Goal: Task Accomplishment & Management: Manage account settings

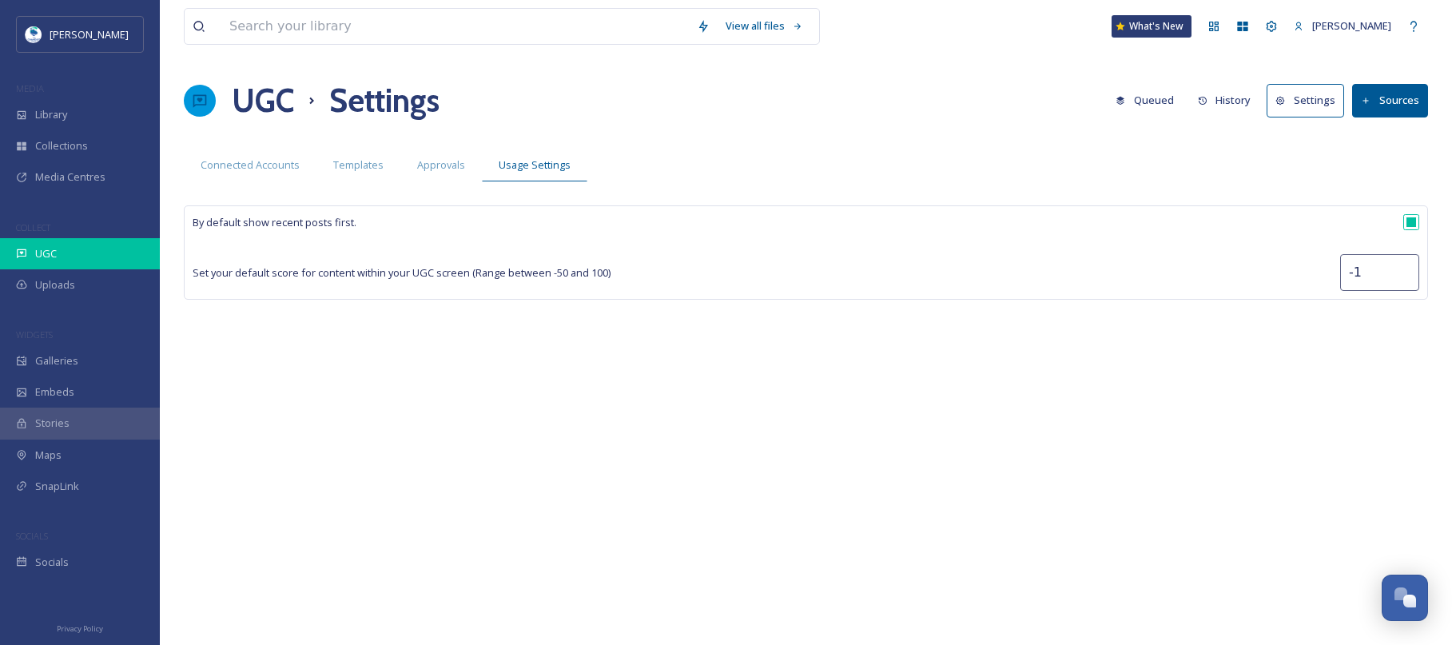
click at [92, 254] on div "UGC" at bounding box center [80, 253] width 160 height 31
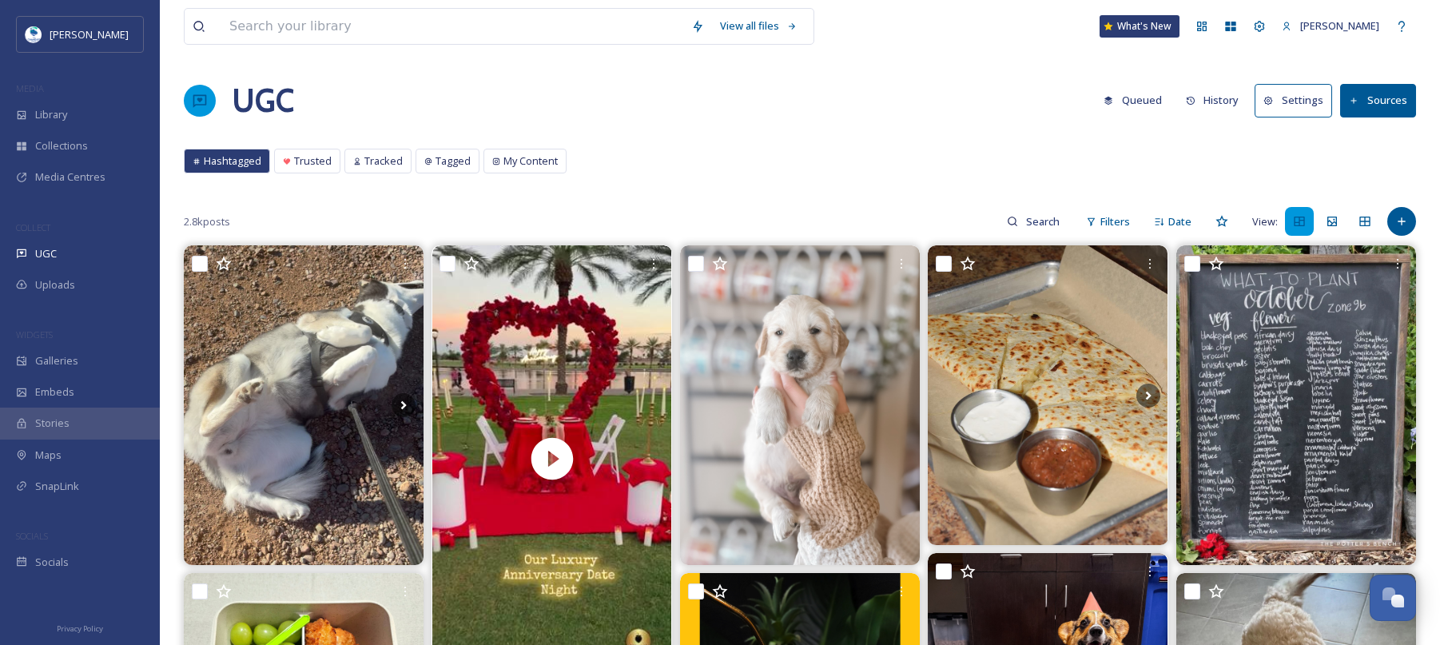
click at [1300, 101] on button "Settings" at bounding box center [1292, 100] width 77 height 33
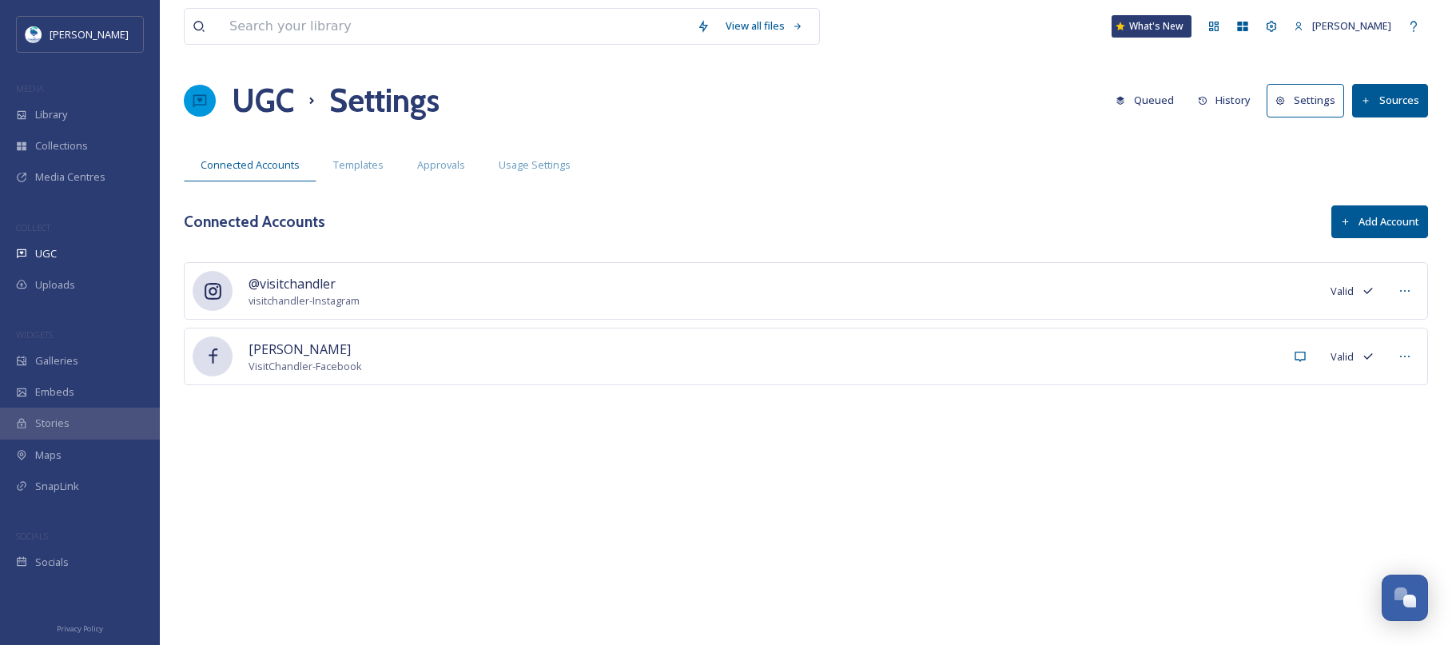
click at [1383, 98] on button "Sources" at bounding box center [1390, 100] width 76 height 33
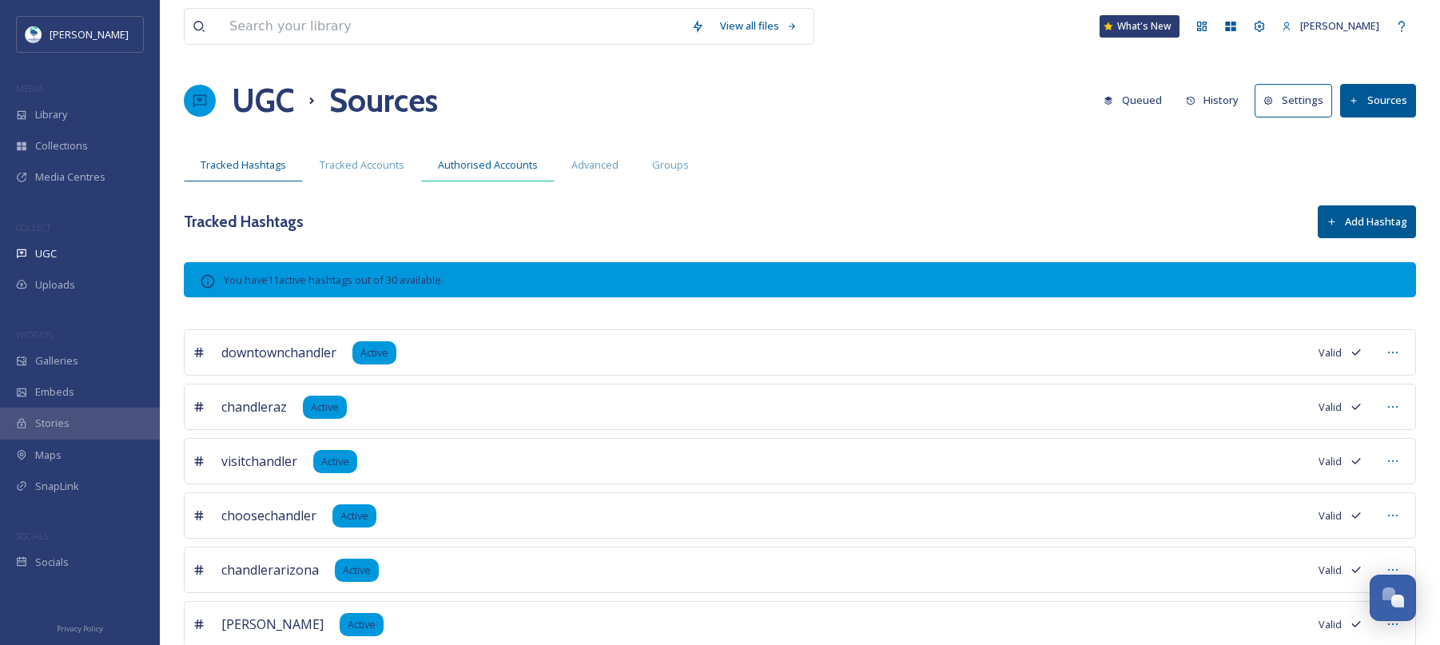
click at [457, 166] on span "Authorised Accounts" at bounding box center [488, 164] width 100 height 15
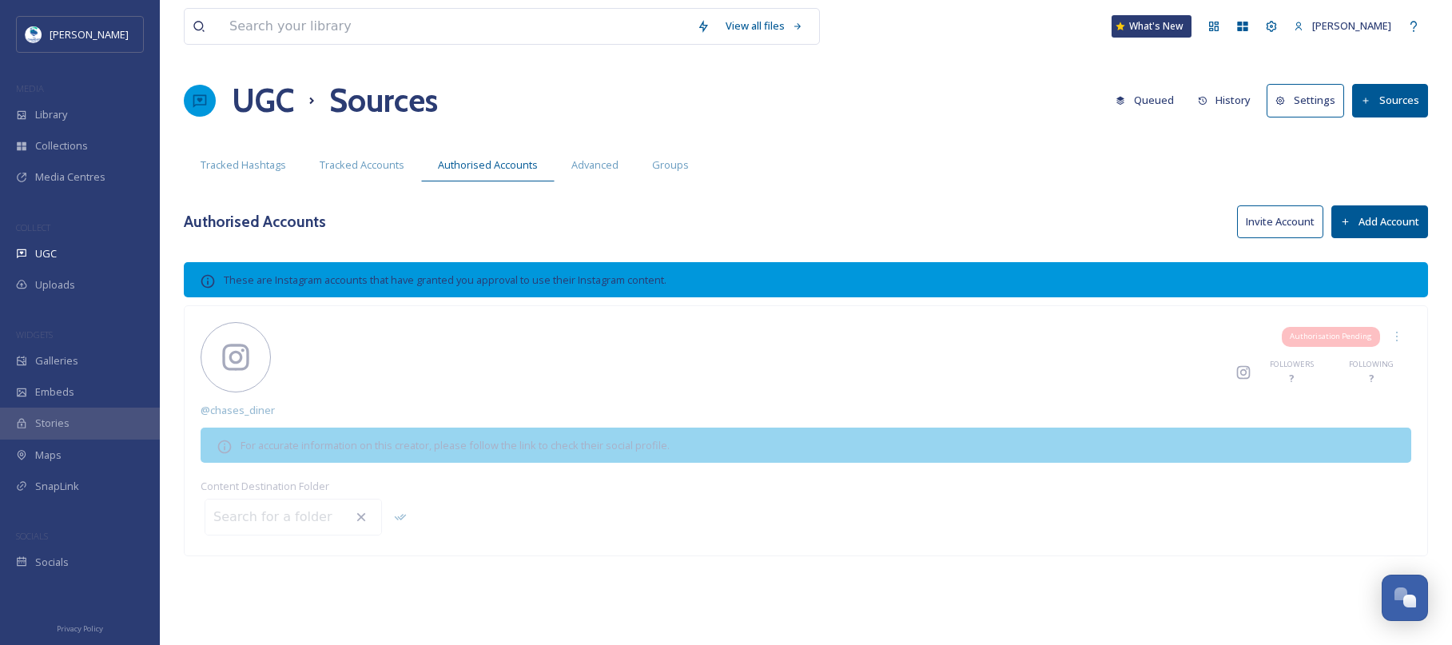
click at [1395, 221] on button "Add Account" at bounding box center [1379, 221] width 97 height 33
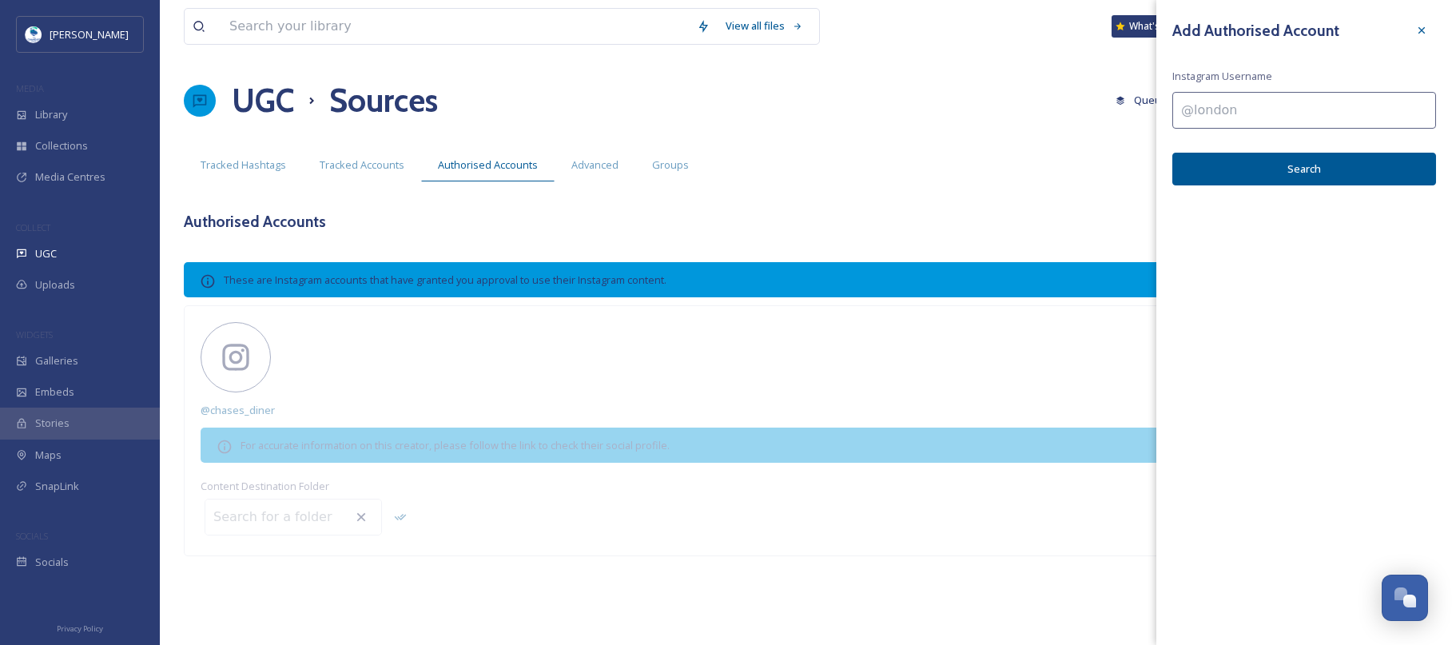
click at [1256, 120] on input at bounding box center [1304, 110] width 264 height 37
type input "@pipcoffeeclay"
click at [1257, 169] on button "Search" at bounding box center [1304, 169] width 264 height 33
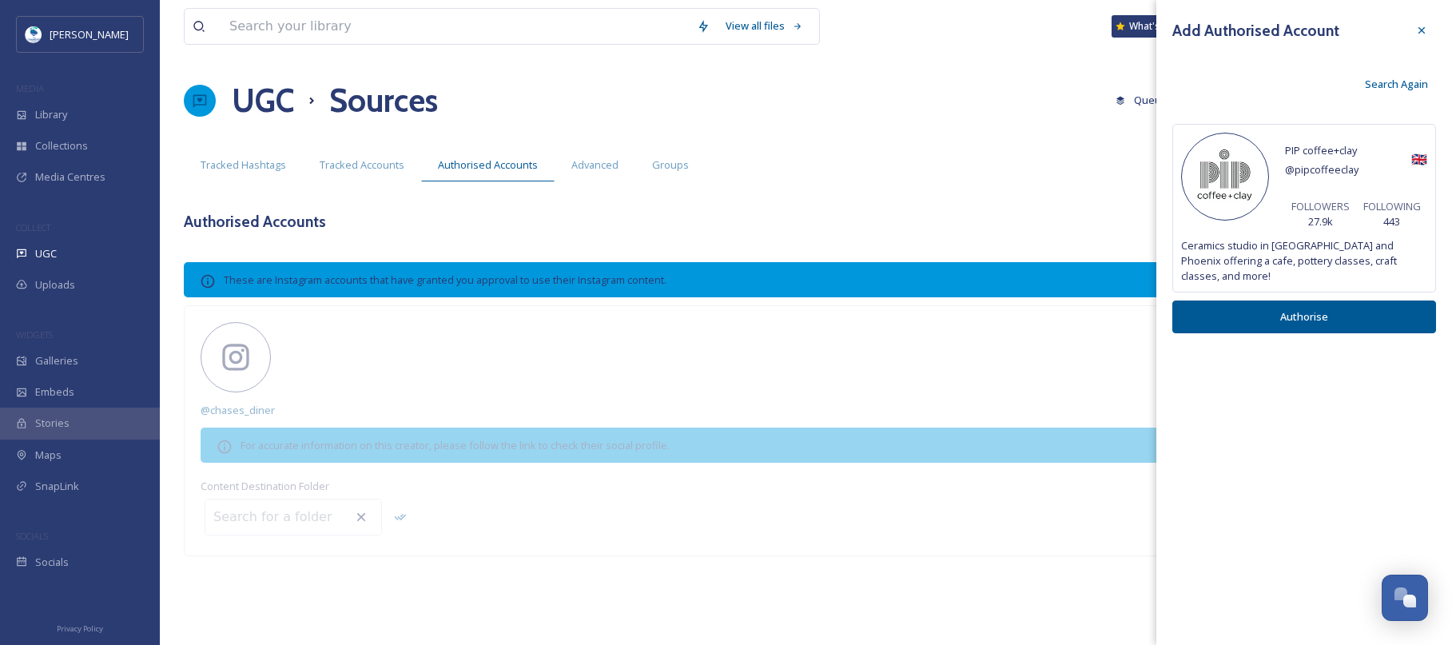
click at [1312, 300] on button "Authorise" at bounding box center [1304, 316] width 264 height 33
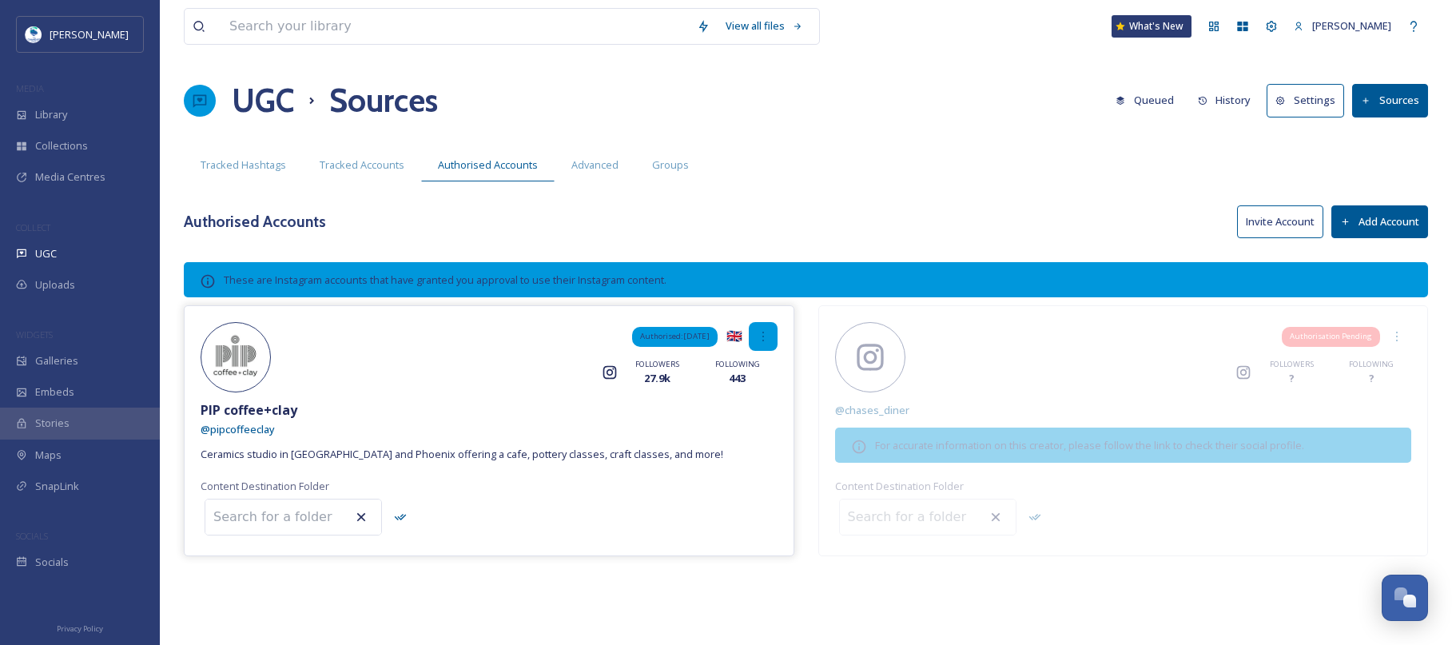
click at [762, 328] on div at bounding box center [763, 336] width 29 height 29
click at [767, 340] on icon at bounding box center [763, 336] width 13 height 13
click at [753, 376] on span "Remove" at bounding box center [748, 371] width 39 height 15
